Goal: Task Accomplishment & Management: Use online tool/utility

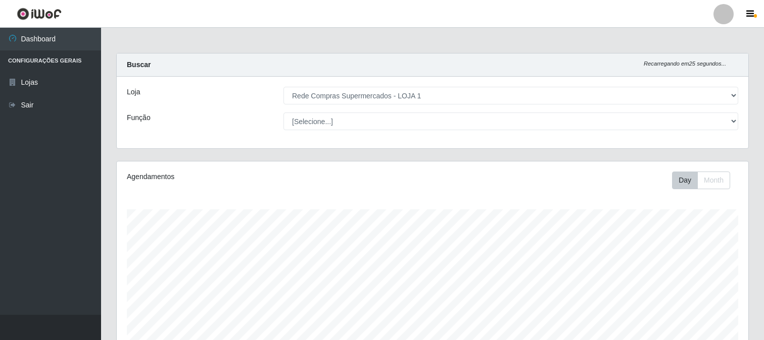
select select "158"
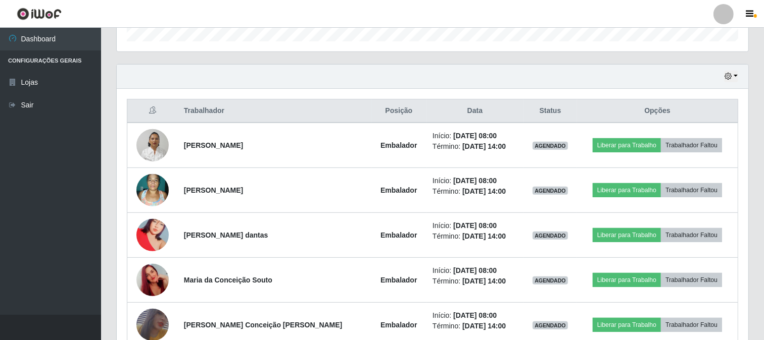
scroll to position [209, 631]
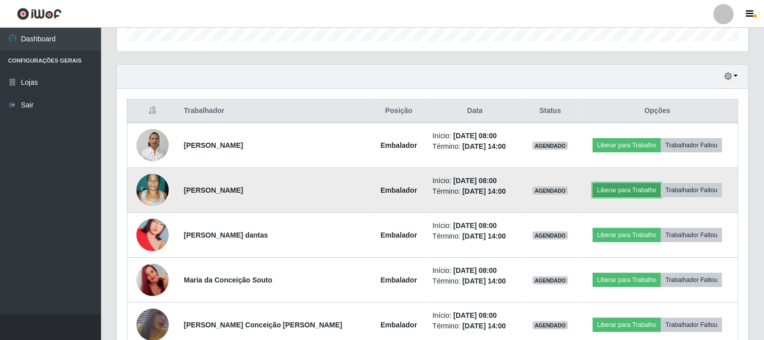
click at [608, 185] on button "Liberar para Trabalho" at bounding box center [626, 190] width 68 height 14
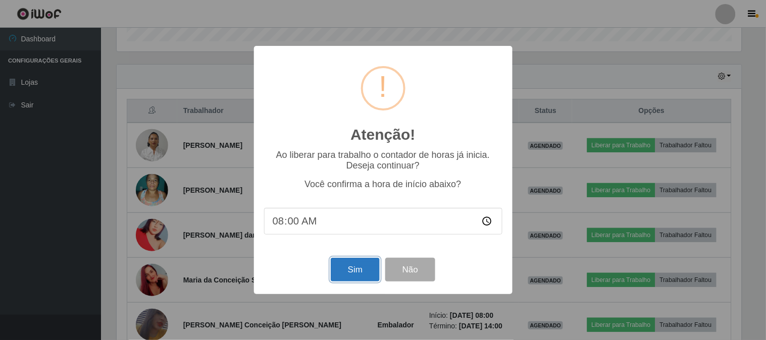
click at [361, 264] on button "Sim" at bounding box center [355, 270] width 49 height 24
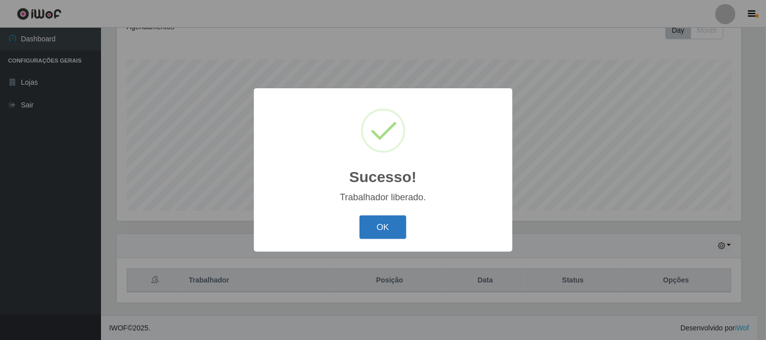
click at [367, 220] on button "OK" at bounding box center [383, 228] width 47 height 24
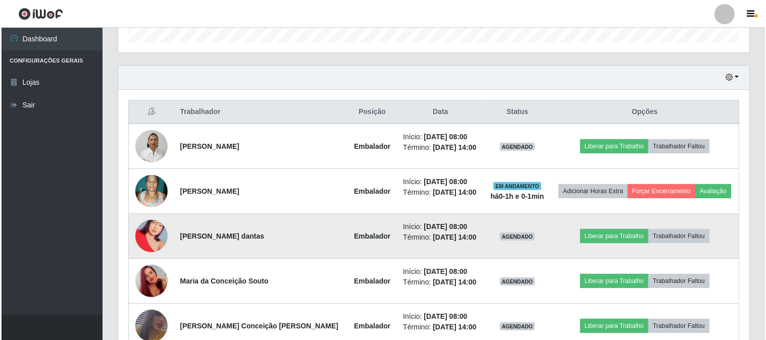
scroll to position [431, 0]
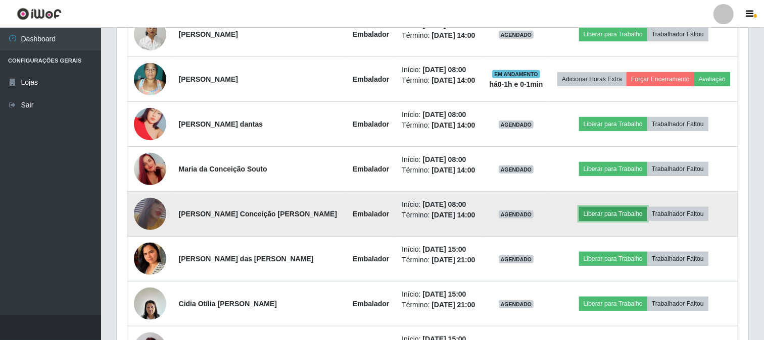
click at [581, 216] on button "Liberar para Trabalho" at bounding box center [613, 214] width 68 height 14
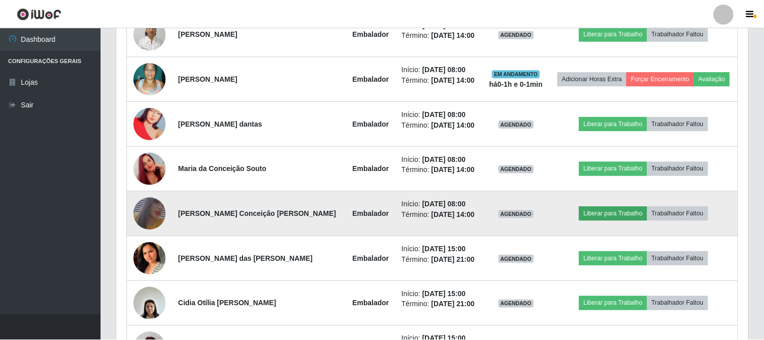
scroll to position [209, 625]
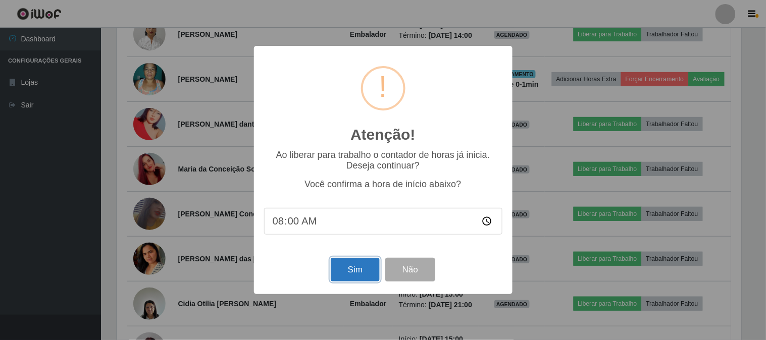
click at [349, 271] on button "Sim" at bounding box center [355, 270] width 49 height 24
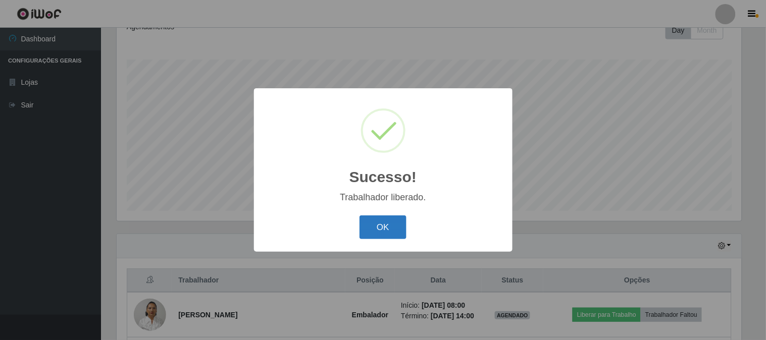
click at [382, 223] on button "OK" at bounding box center [383, 228] width 47 height 24
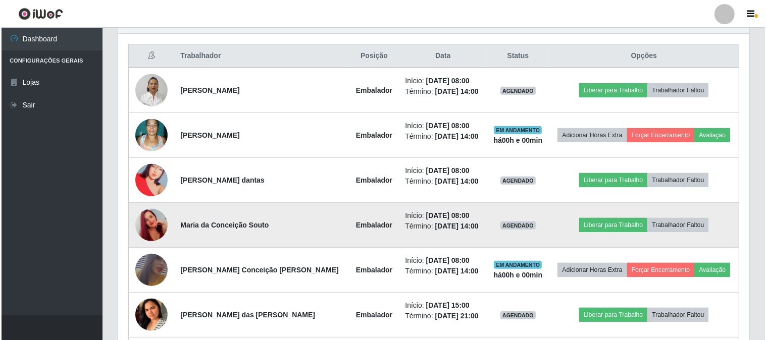
scroll to position [431, 0]
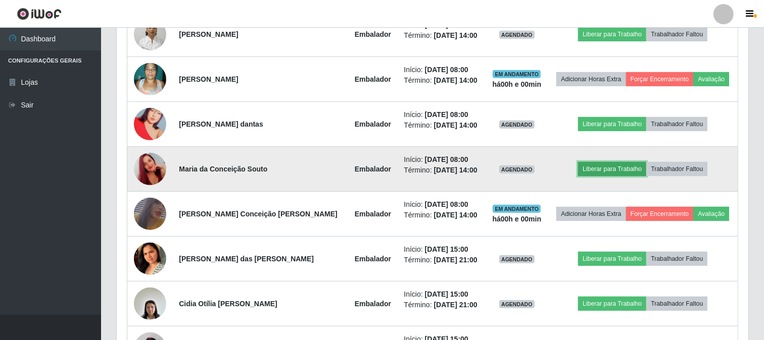
click at [601, 169] on button "Liberar para Trabalho" at bounding box center [612, 169] width 68 height 14
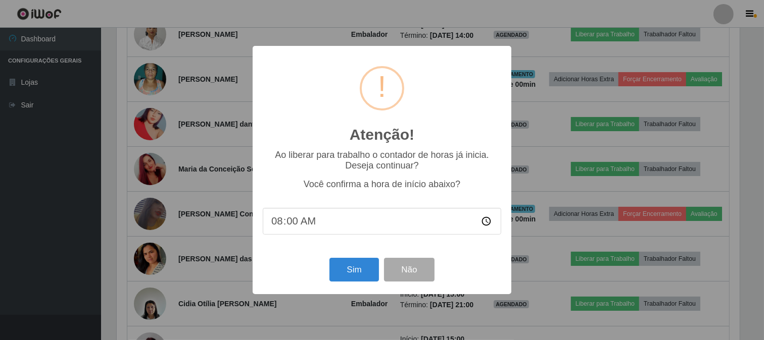
scroll to position [209, 625]
click at [350, 271] on button "Sim" at bounding box center [355, 270] width 49 height 24
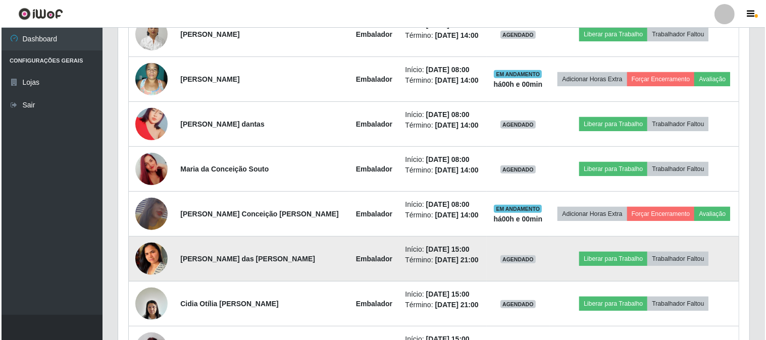
scroll to position [0, 0]
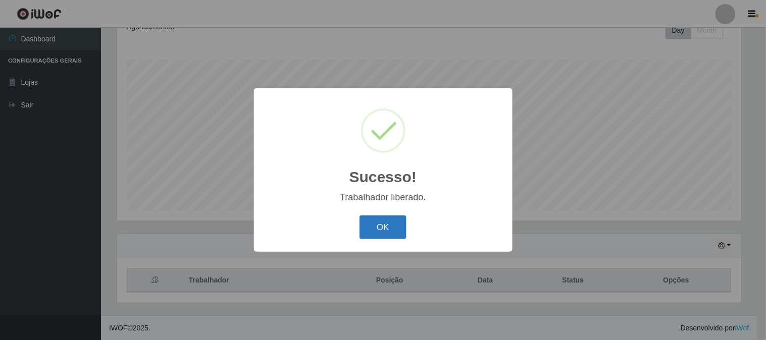
click at [390, 224] on button "OK" at bounding box center [383, 228] width 47 height 24
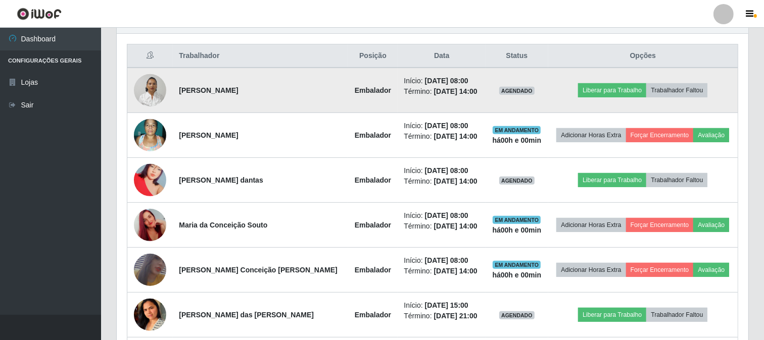
click at [155, 87] on img at bounding box center [150, 90] width 32 height 43
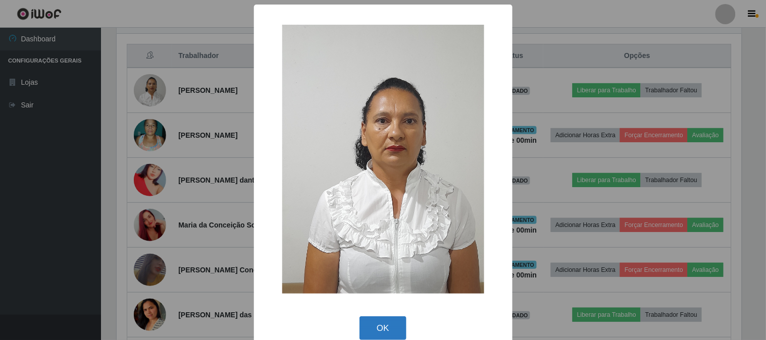
click at [377, 325] on button "OK" at bounding box center [383, 329] width 47 height 24
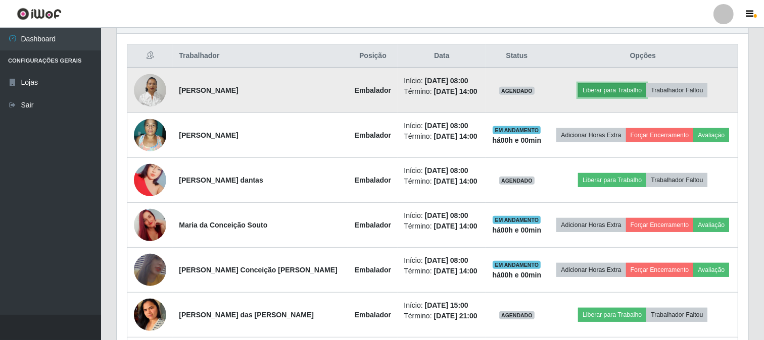
click at [598, 93] on button "Liberar para Trabalho" at bounding box center [612, 90] width 68 height 14
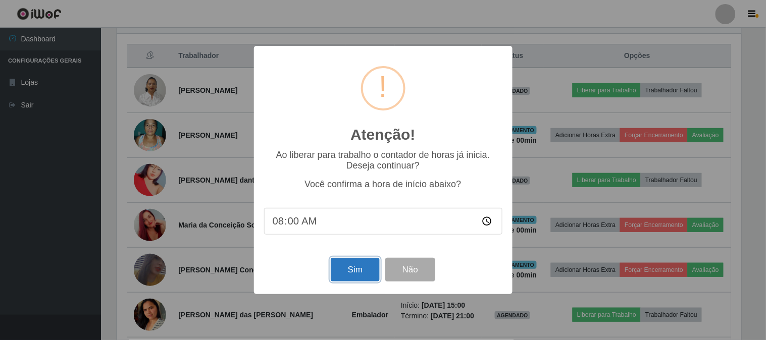
click at [358, 271] on button "Sim" at bounding box center [355, 270] width 49 height 24
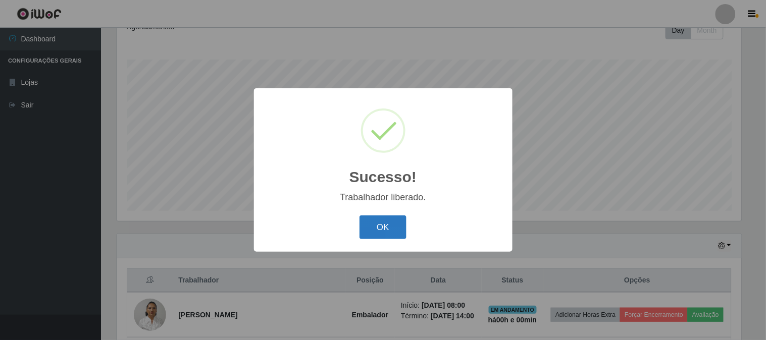
click at [369, 228] on button "OK" at bounding box center [383, 228] width 47 height 24
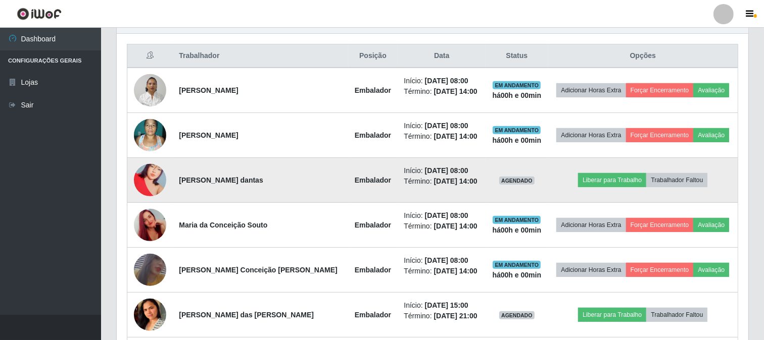
click at [158, 183] on img at bounding box center [150, 180] width 32 height 58
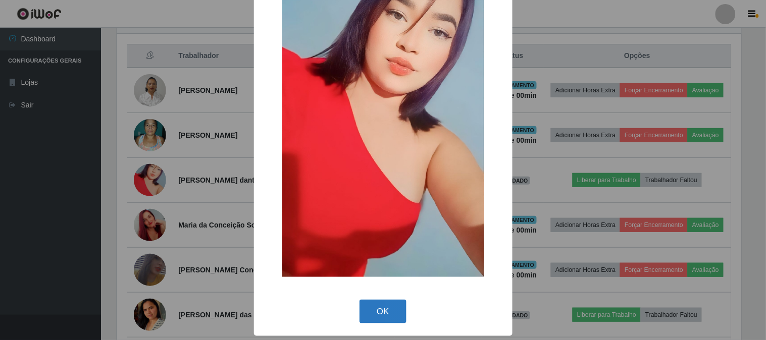
click at [367, 306] on button "OK" at bounding box center [383, 312] width 47 height 24
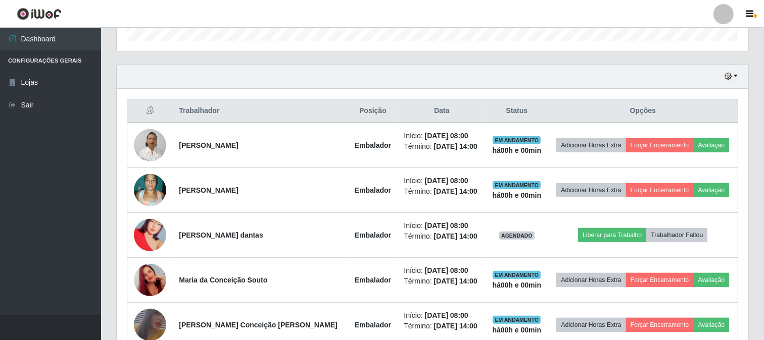
scroll to position [264, 0]
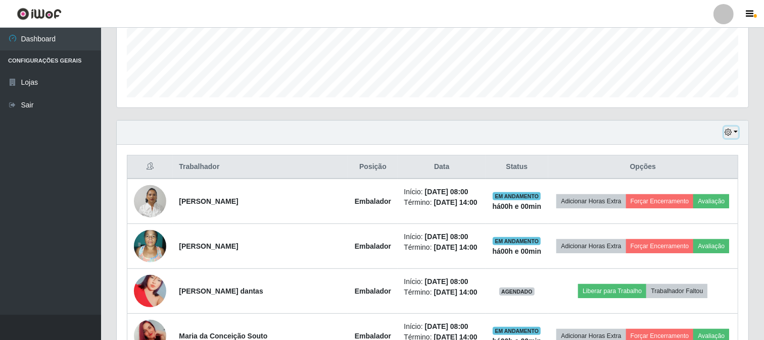
click at [729, 135] on icon "button" at bounding box center [727, 132] width 7 height 7
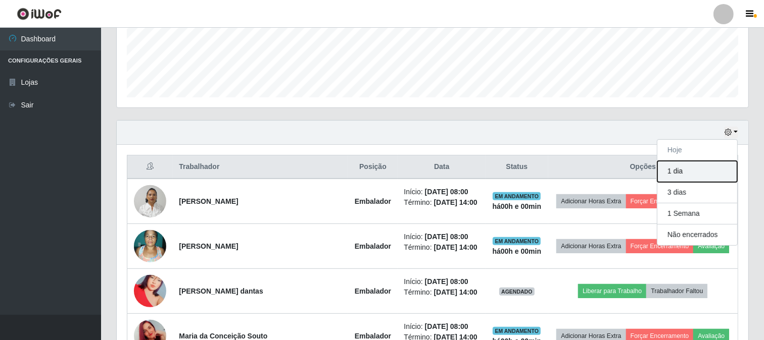
click at [676, 173] on button "1 dia" at bounding box center [697, 171] width 80 height 21
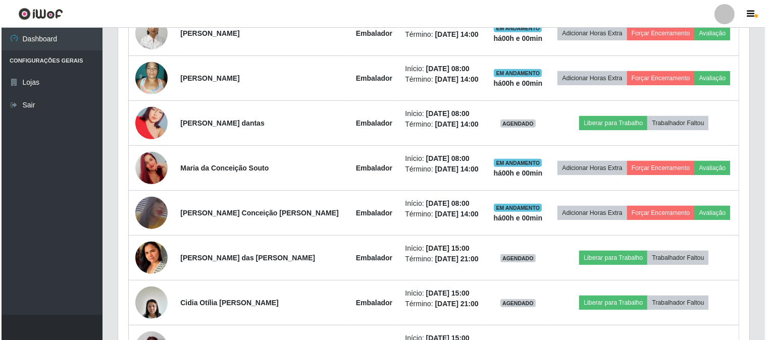
scroll to position [376, 0]
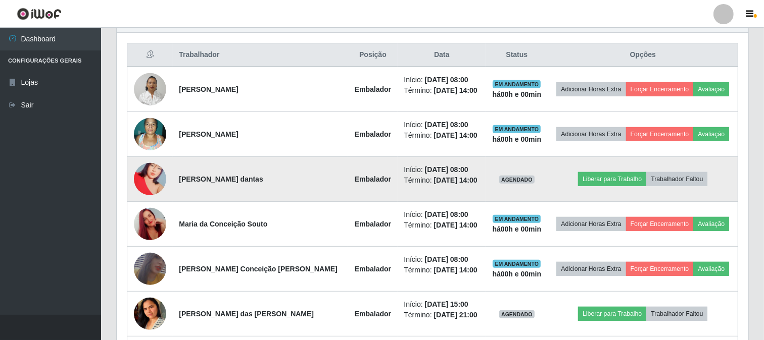
click at [149, 180] on img at bounding box center [150, 179] width 32 height 58
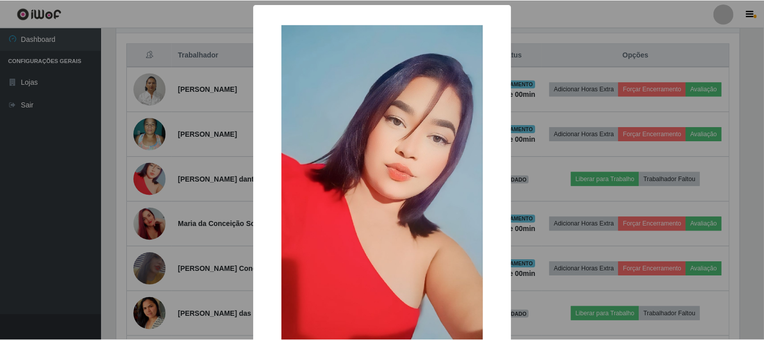
scroll to position [106, 0]
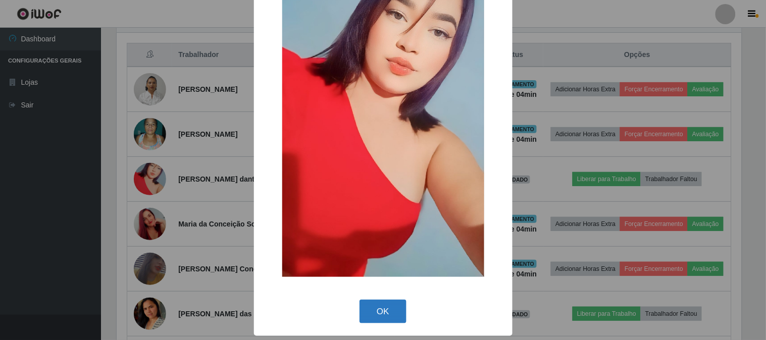
click at [384, 319] on button "OK" at bounding box center [383, 312] width 47 height 24
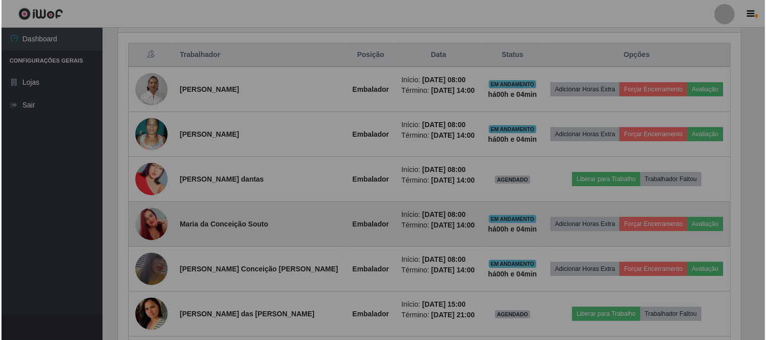
scroll to position [209, 631]
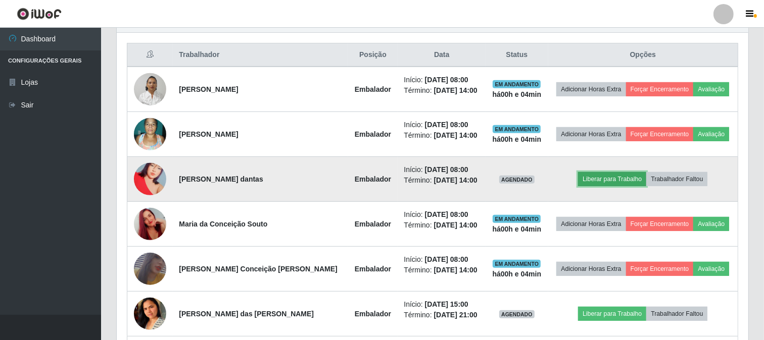
click at [587, 179] on button "Liberar para Trabalho" at bounding box center [612, 179] width 68 height 14
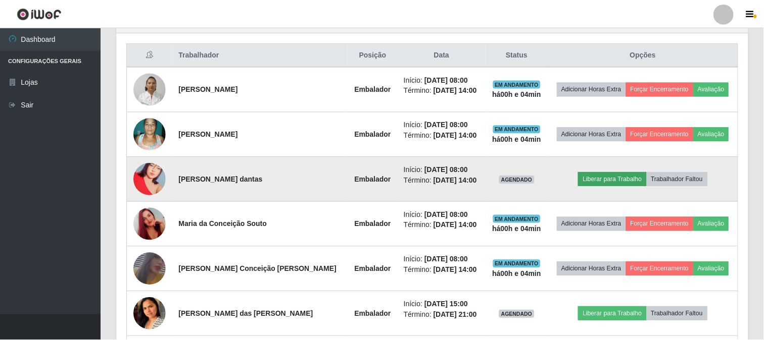
scroll to position [209, 625]
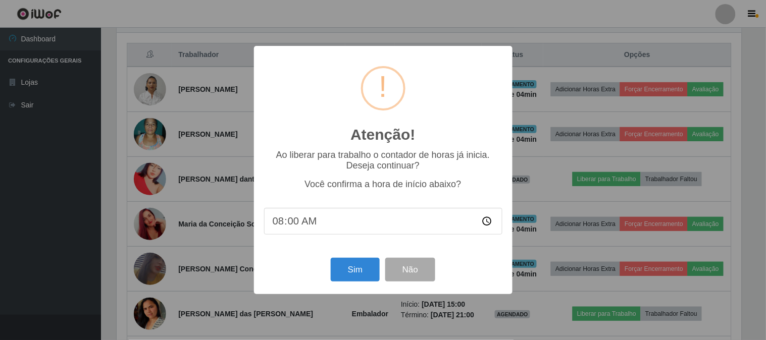
click at [334, 220] on input "08:00" at bounding box center [383, 221] width 238 height 27
type input "08:05"
click at [348, 270] on button "Sim" at bounding box center [355, 270] width 49 height 24
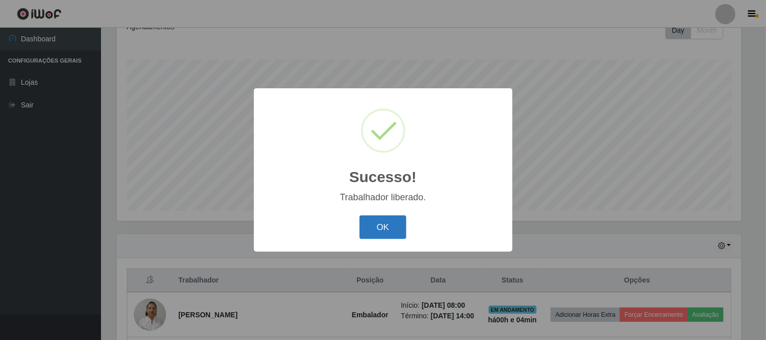
click at [376, 224] on button "OK" at bounding box center [383, 228] width 47 height 24
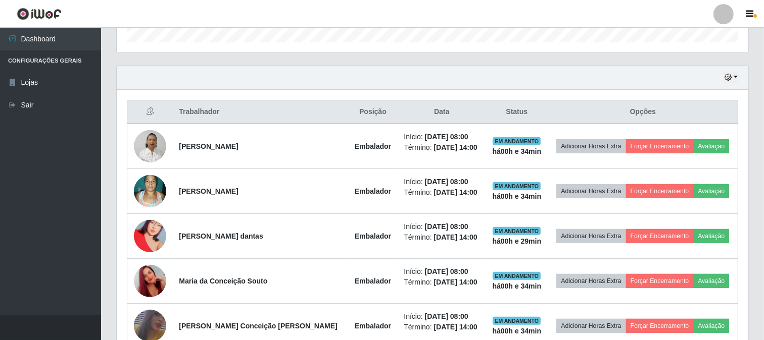
scroll to position [206, 0]
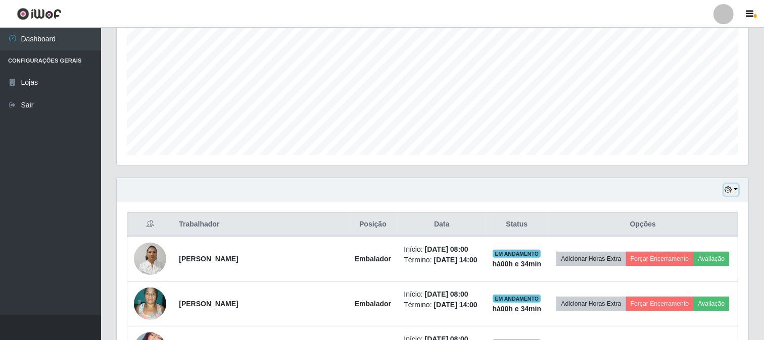
click at [733, 190] on button "button" at bounding box center [731, 190] width 14 height 12
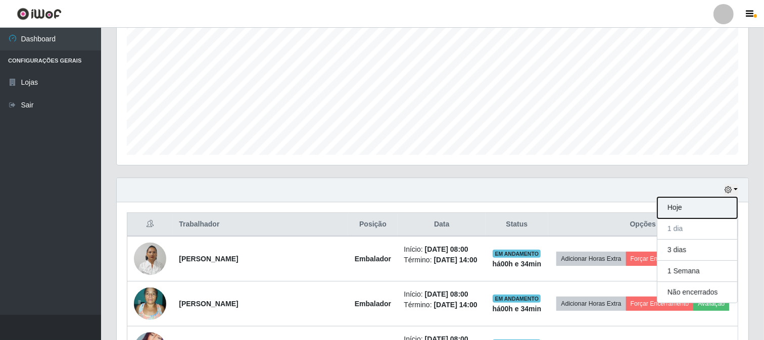
click at [677, 209] on button "Hoje" at bounding box center [697, 207] width 80 height 21
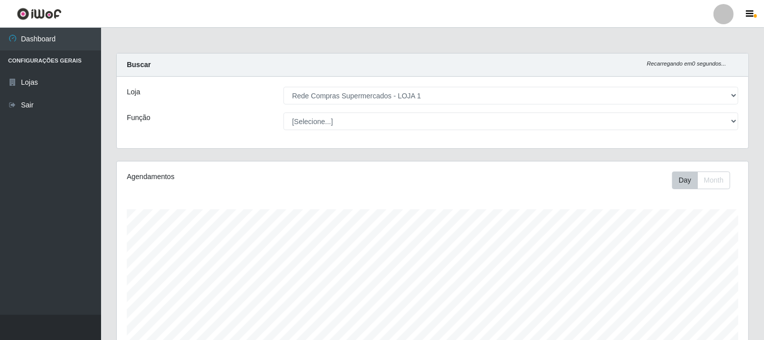
scroll to position [112, 0]
